Goal: Transaction & Acquisition: Purchase product/service

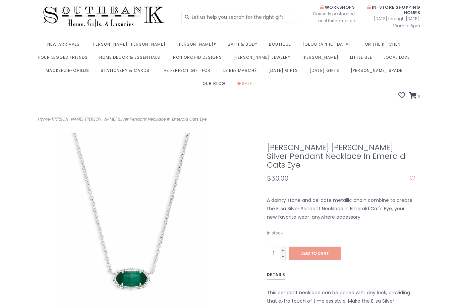
scroll to position [13, 0]
click at [320, 250] on span "Add to cart" at bounding box center [315, 253] width 28 height 6
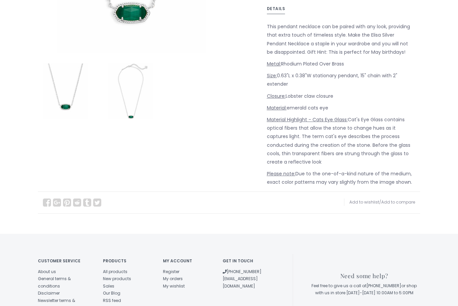
scroll to position [303, 0]
click at [401, 199] on link "Add to compare" at bounding box center [398, 202] width 34 height 6
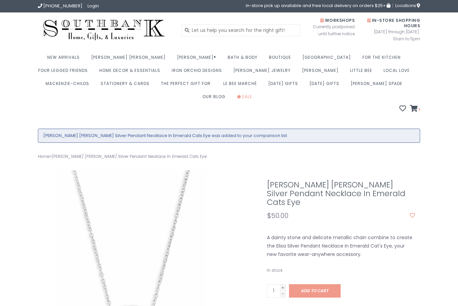
click at [417, 105] on icon at bounding box center [414, 108] width 8 height 7
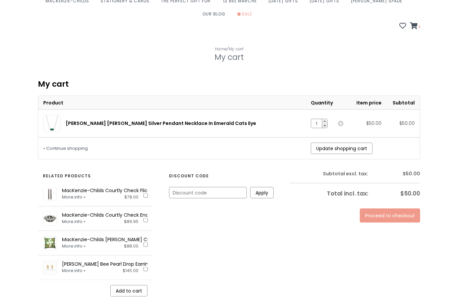
scroll to position [82, 0]
click at [400, 209] on link "Proceed to checkout" at bounding box center [390, 216] width 60 height 14
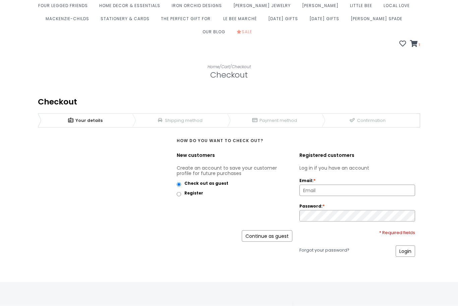
scroll to position [65, 0]
click at [402, 229] on div "* Required fields" at bounding box center [358, 231] width 116 height 5
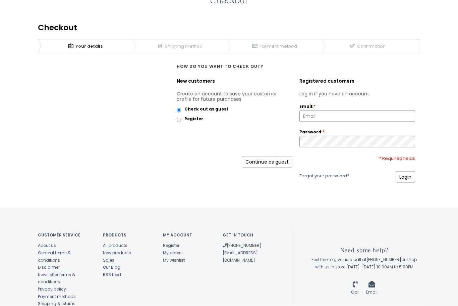
scroll to position [146, 0]
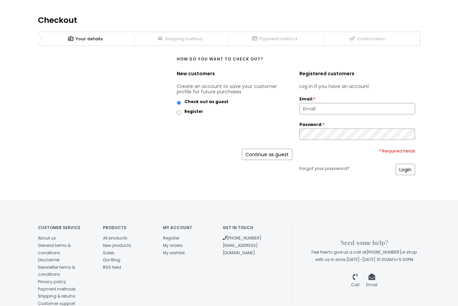
click at [55, 235] on link "About us" at bounding box center [47, 238] width 18 height 6
